Goal: Task Accomplishment & Management: Manage account settings

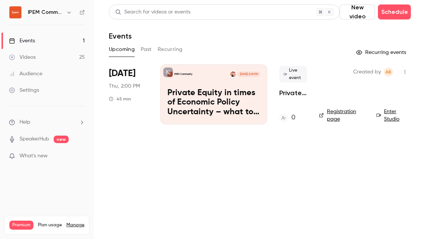
click at [35, 93] on div "Settings" at bounding box center [24, 91] width 30 height 8
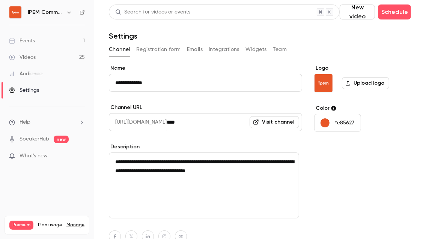
click at [219, 45] on button "Integrations" at bounding box center [224, 50] width 31 height 12
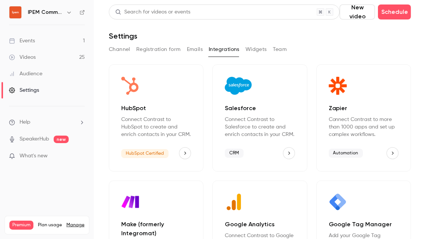
click at [179, 153] on button "HubSpot" at bounding box center [185, 153] width 12 height 12
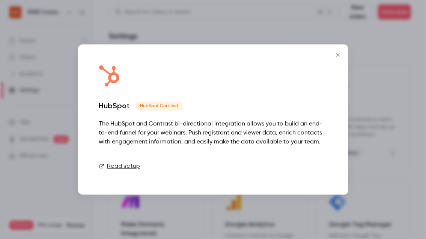
click at [299, 169] on link "Connect" at bounding box center [309, 166] width 38 height 15
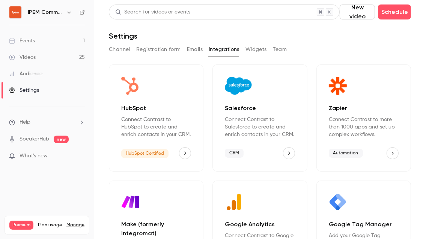
click at [23, 89] on div "Settings" at bounding box center [24, 91] width 30 height 8
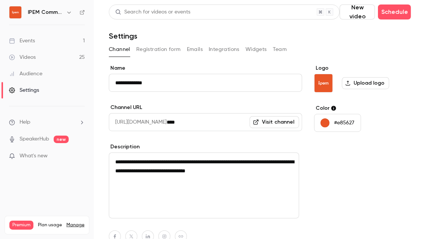
click at [57, 9] on h6 "IPEM Community" at bounding box center [45, 13] width 35 height 8
click at [67, 11] on icon "button" at bounding box center [69, 12] width 6 height 6
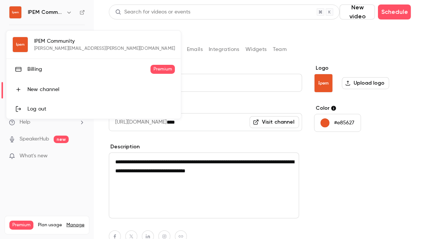
click at [35, 182] on div at bounding box center [213, 119] width 426 height 239
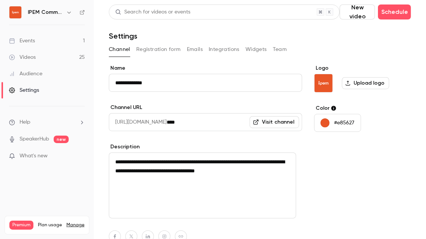
click at [73, 223] on link "Manage" at bounding box center [75, 226] width 18 height 6
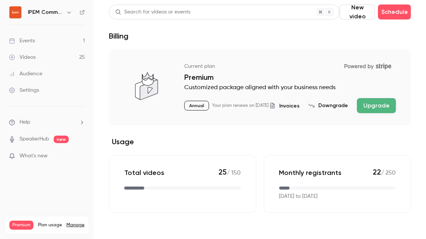
click at [27, 92] on div "Settings" at bounding box center [24, 91] width 30 height 8
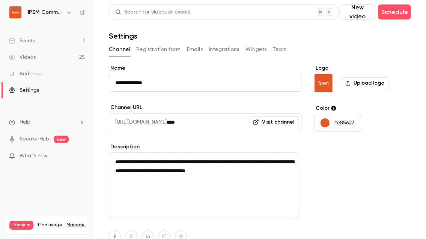
click at [280, 49] on button "Team" at bounding box center [280, 50] width 14 height 12
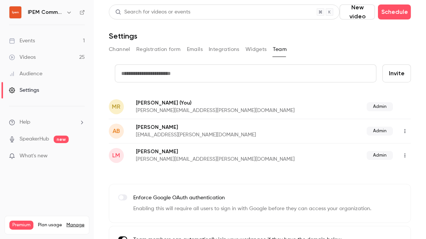
click at [202, 71] on input "text" at bounding box center [246, 74] width 262 height 18
type input "**********"
click at [401, 68] on button "Invite" at bounding box center [396, 74] width 29 height 18
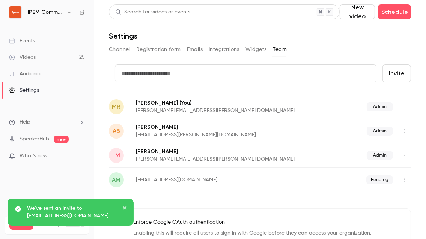
click at [399, 177] on button "button" at bounding box center [405, 180] width 12 height 12
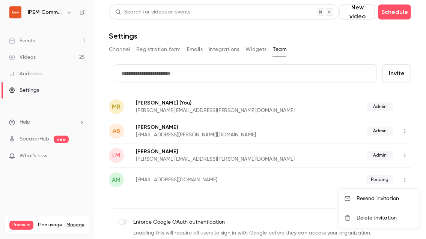
click at [401, 183] on div at bounding box center [213, 119] width 426 height 239
click at [400, 183] on button "button" at bounding box center [405, 180] width 12 height 12
click at [370, 217] on div "Delete invitation" at bounding box center [384, 219] width 57 height 8
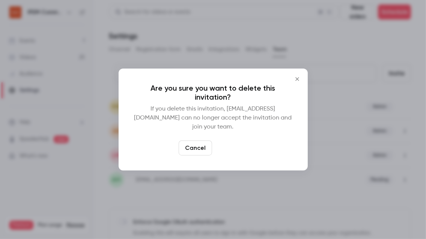
click at [225, 152] on button "Delete" at bounding box center [231, 148] width 32 height 15
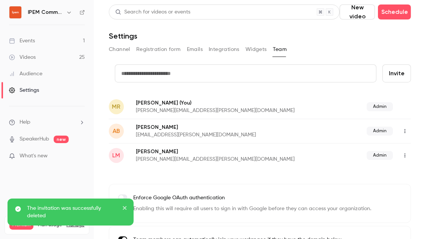
click at [156, 71] on input "text" at bounding box center [246, 74] width 262 height 18
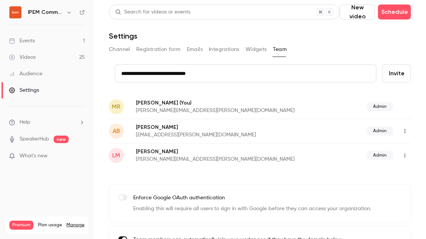
type input "**********"
click at [393, 72] on button "Invite" at bounding box center [396, 74] width 29 height 18
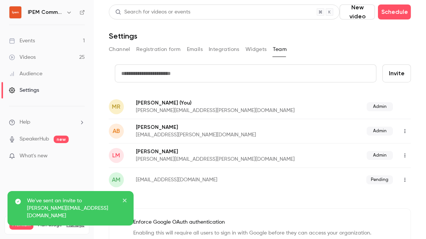
click at [402, 179] on icon "button" at bounding box center [405, 179] width 6 height 5
click at [302, 177] on div at bounding box center [213, 119] width 426 height 239
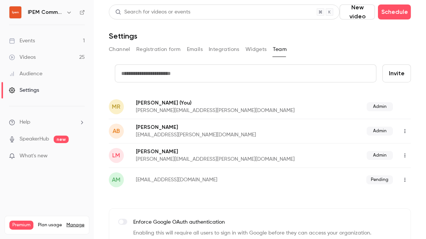
click at [221, 50] on button "Integrations" at bounding box center [224, 50] width 31 height 12
